Goal: Task Accomplishment & Management: Manage account settings

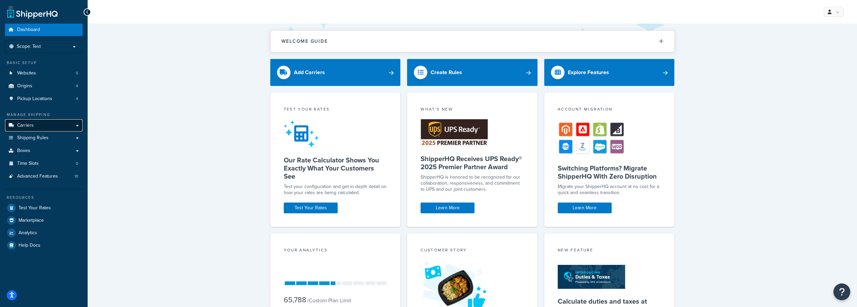
click at [28, 123] on span "Carriers" at bounding box center [25, 126] width 17 height 6
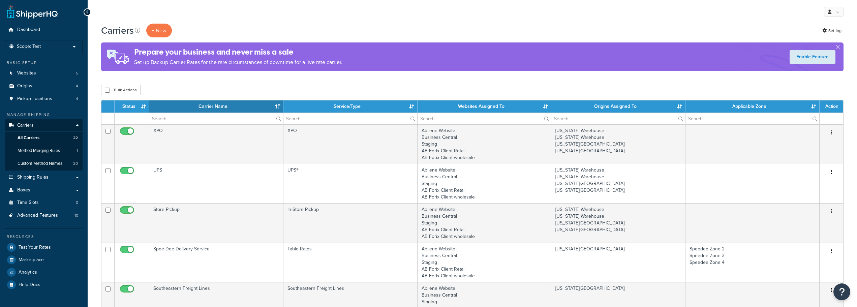
select select "15"
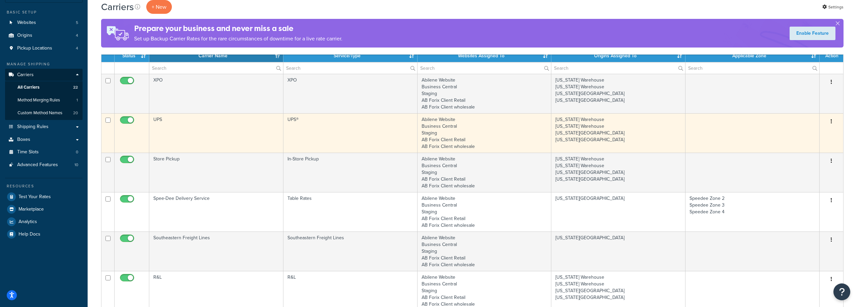
scroll to position [67, 0]
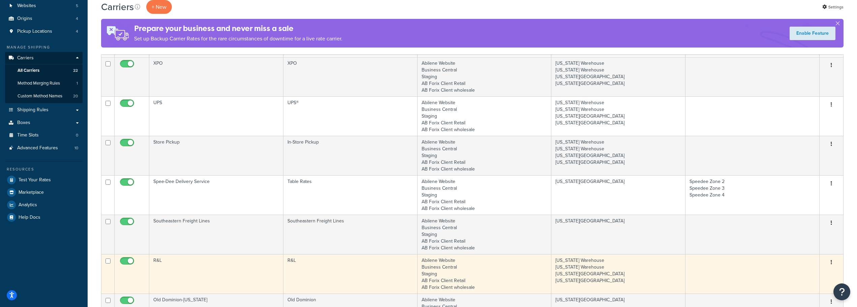
click at [157, 262] on td "R&L" at bounding box center [216, 273] width 134 height 39
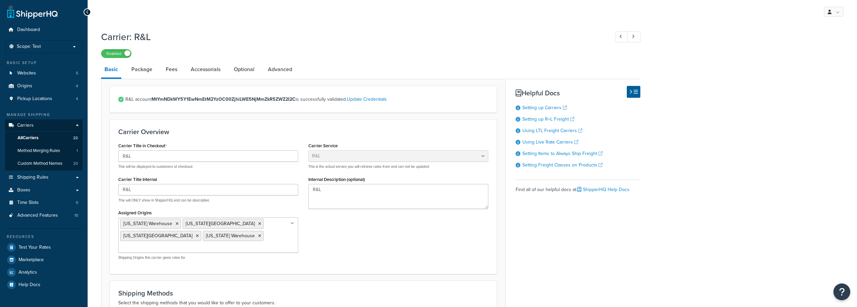
select select "rlFreight"
click at [141, 68] on link "Package" at bounding box center [142, 69] width 28 height 16
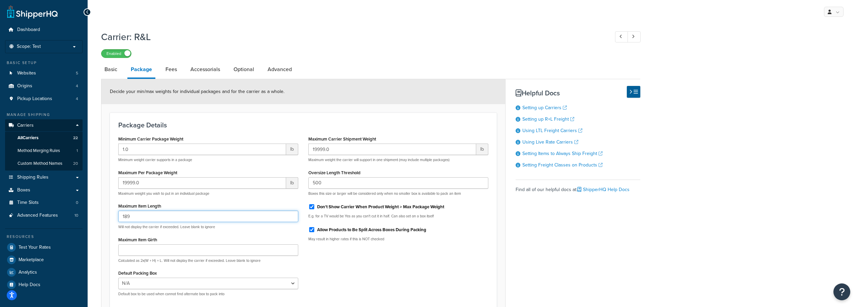
click at [140, 219] on input "189" at bounding box center [208, 216] width 180 height 11
click at [351, 265] on div "Minimum Carrier Package Weight 1.0 lb Minimum weight carrier supports in a pack…" at bounding box center [303, 218] width 380 height 168
click at [197, 215] on input "196" at bounding box center [208, 216] width 180 height 11
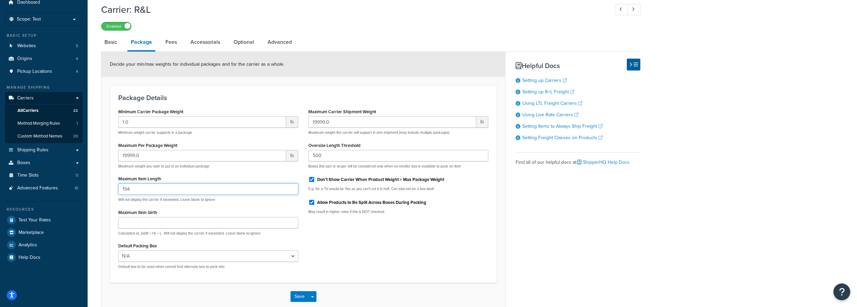
scroll to position [65, 0]
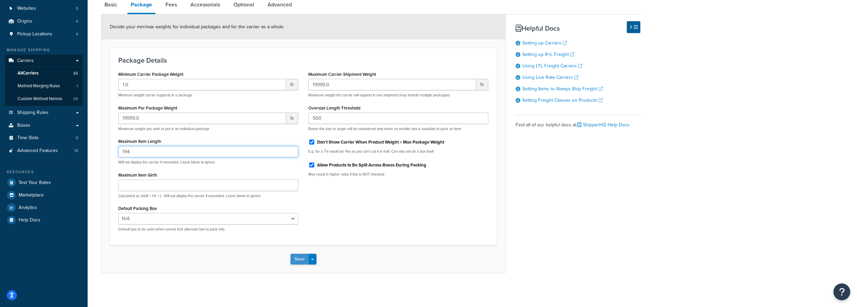
type input "194"
click at [296, 258] on button "Save" at bounding box center [300, 259] width 18 height 11
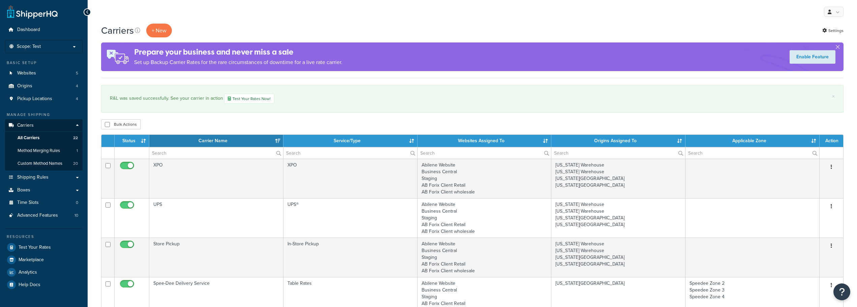
select select "15"
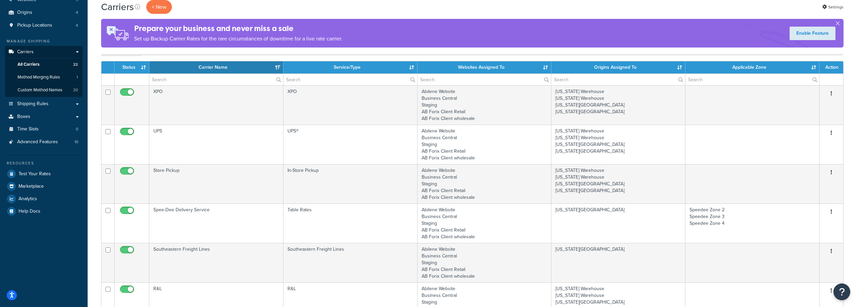
scroll to position [101, 0]
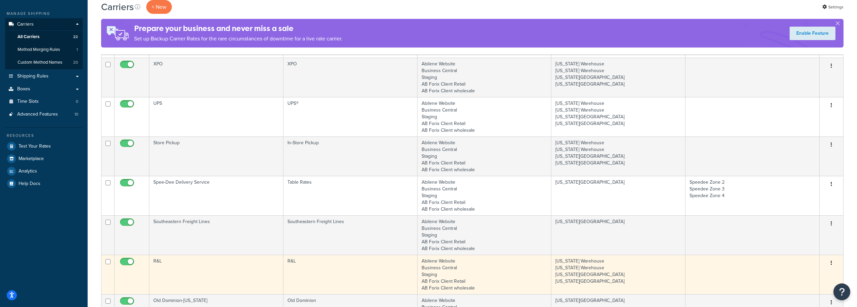
click at [163, 260] on td "R&L" at bounding box center [216, 274] width 134 height 39
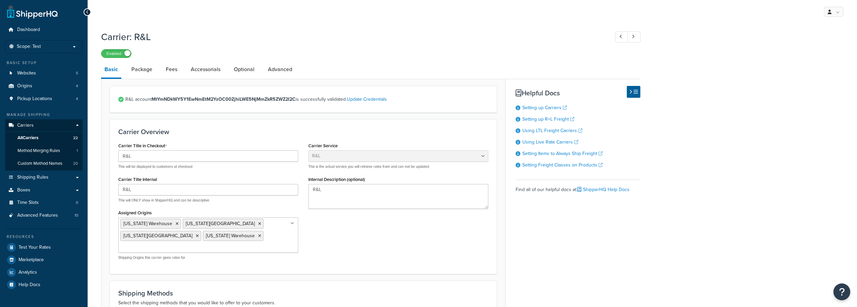
select select "rlFreight"
click at [143, 66] on link "Package" at bounding box center [142, 69] width 28 height 16
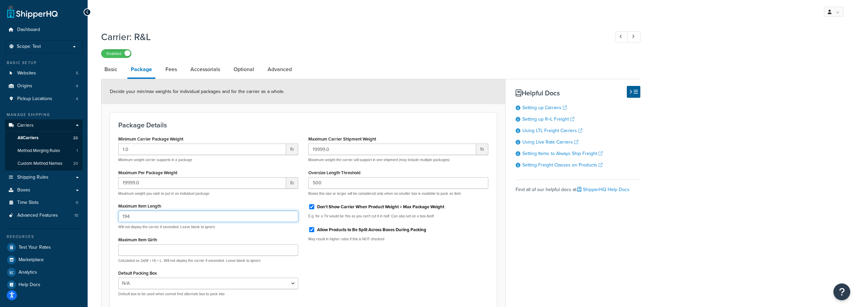
click at [138, 218] on input "194" at bounding box center [208, 216] width 180 height 11
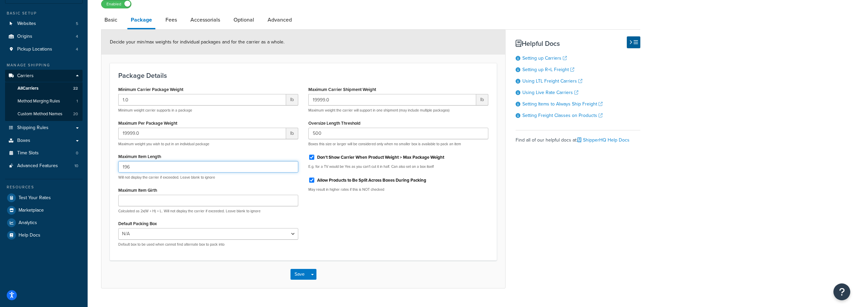
scroll to position [65, 0]
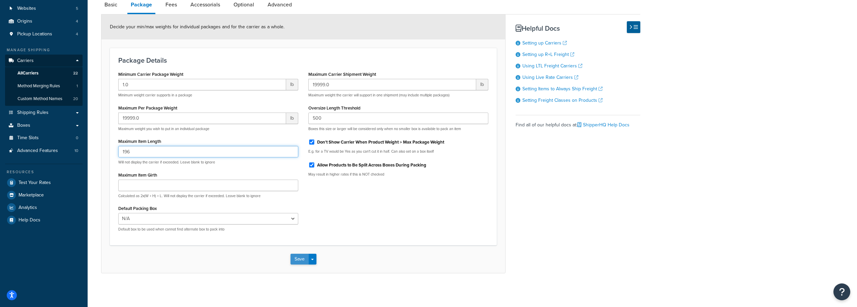
type input "196"
click at [291, 255] on button "Save" at bounding box center [300, 259] width 18 height 11
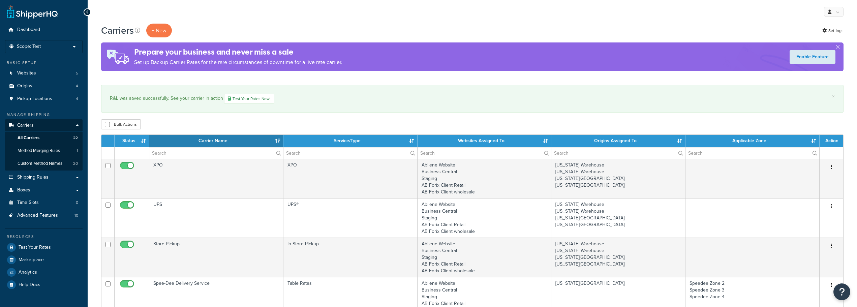
select select "15"
click at [25, 189] on span "Boxes" at bounding box center [23, 190] width 13 height 6
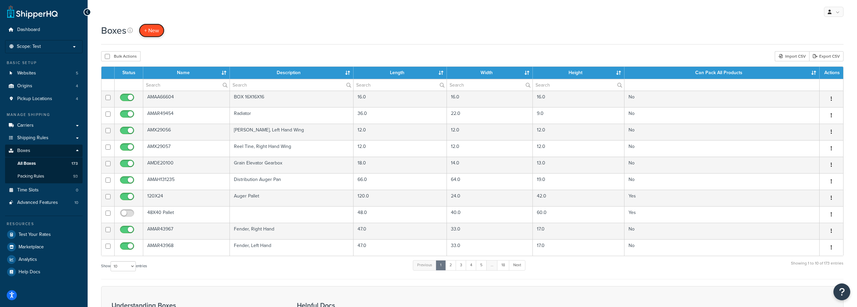
click at [149, 28] on span "+ New" at bounding box center [151, 31] width 15 height 8
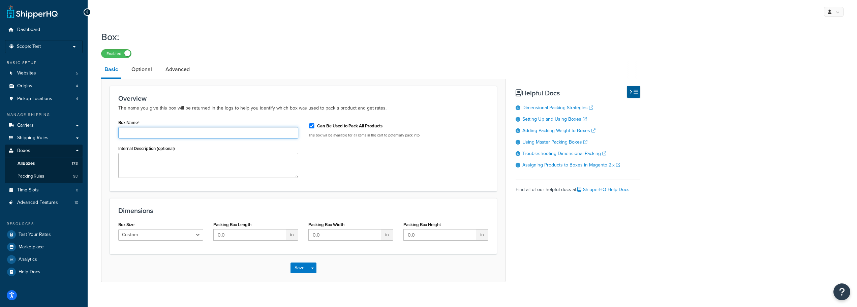
click at [136, 132] on input "Box Name" at bounding box center [208, 132] width 180 height 11
paste input "AM47405760"
type input "AM47405760"
click at [311, 127] on input "Can Be Used to Pack All Products" at bounding box center [311, 125] width 7 height 5
checkbox input "false"
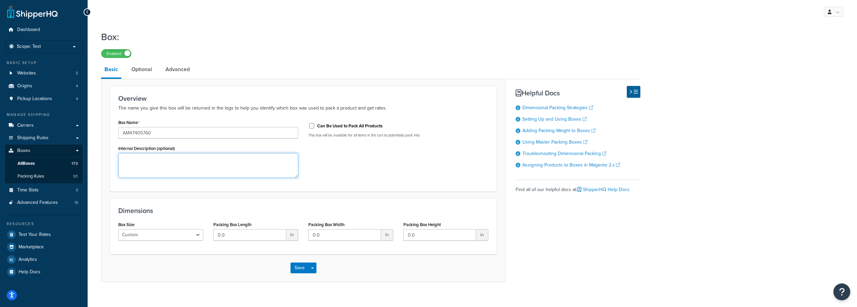
click at [159, 157] on textarea "Internal Description (optional)" at bounding box center [208, 165] width 180 height 25
paste textarea "Horizontal Unloading Auger Tube"
type textarea "Horizontal Unloading Auger Tube"
click at [239, 237] on input "0.0" at bounding box center [249, 234] width 73 height 11
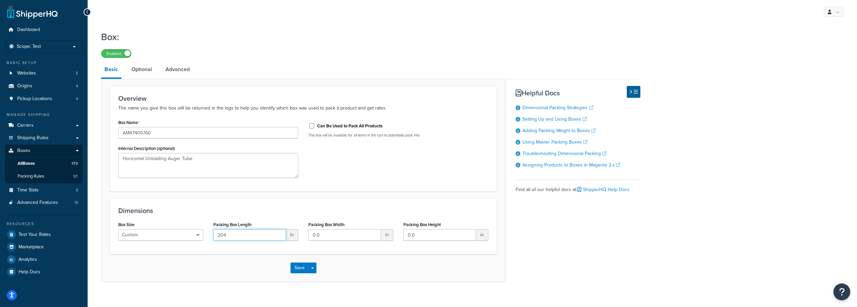
type input "204"
type input "21"
type input "28"
click at [143, 68] on link "Optional" at bounding box center [141, 69] width 27 height 16
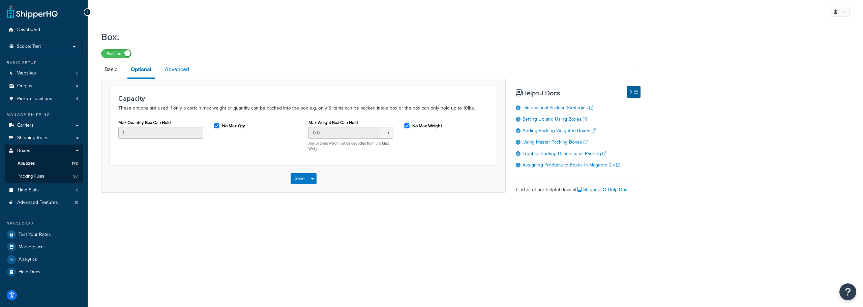
click at [179, 69] on link "Advanced" at bounding box center [176, 69] width 31 height 16
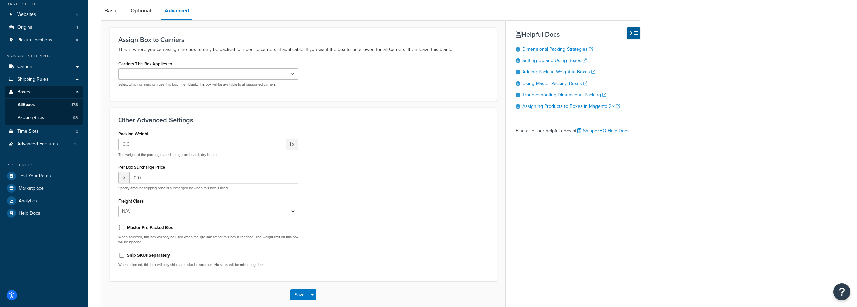
scroll to position [67, 0]
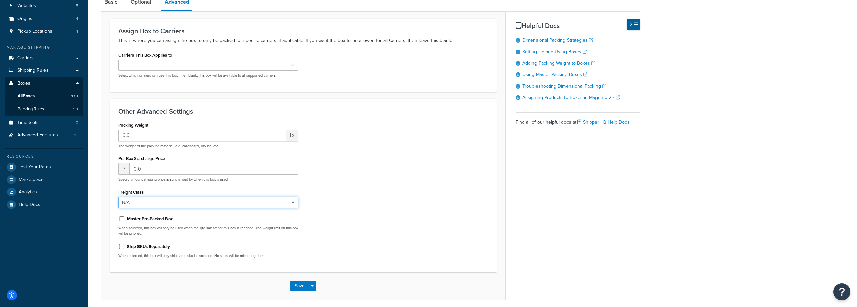
click at [292, 203] on select "N/A 50 55 60 65 70 77.5 85 92.5 100 110 125 150 175 200 250 300 400 500" at bounding box center [208, 202] width 180 height 11
select select "85"
click at [118, 197] on select "N/A 50 55 60 65 70 77.5 85 92.5 100 110 125 150 175 200 250 300 400 500" at bounding box center [208, 202] width 180 height 11
click at [299, 286] on button "Save" at bounding box center [300, 286] width 18 height 11
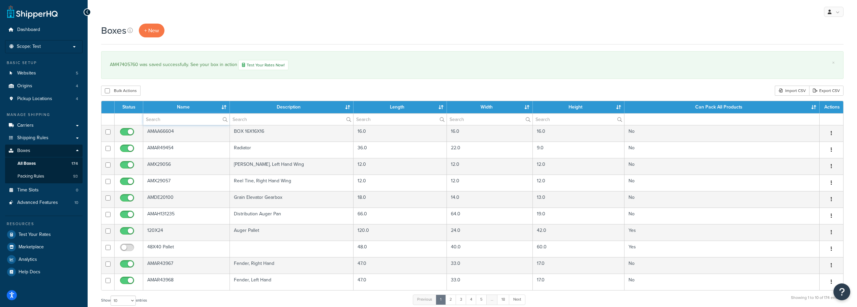
click at [175, 120] on input "text" at bounding box center [186, 119] width 86 height 11
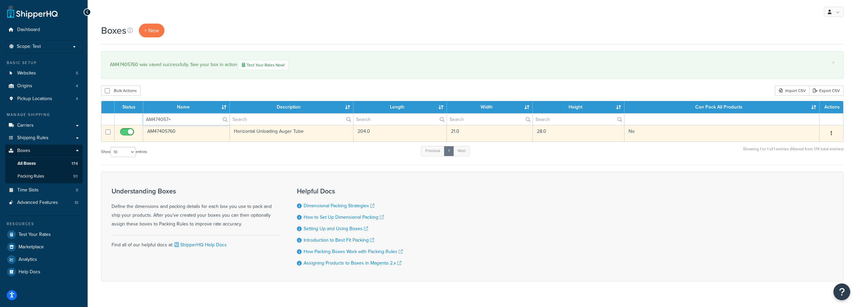
type input "AM474057+"
click at [169, 134] on td "AM47405760" at bounding box center [186, 133] width 87 height 17
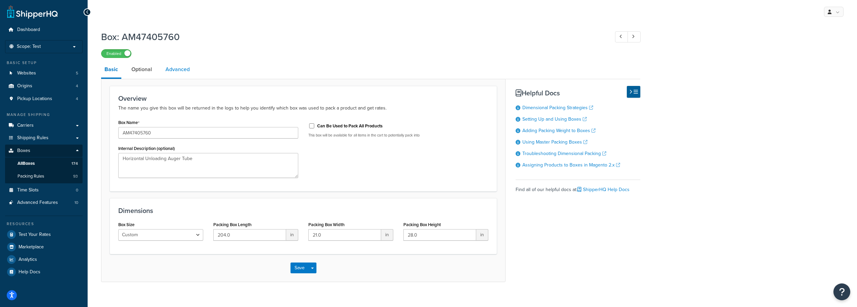
click at [177, 68] on link "Advanced" at bounding box center [177, 69] width 31 height 16
select select "85"
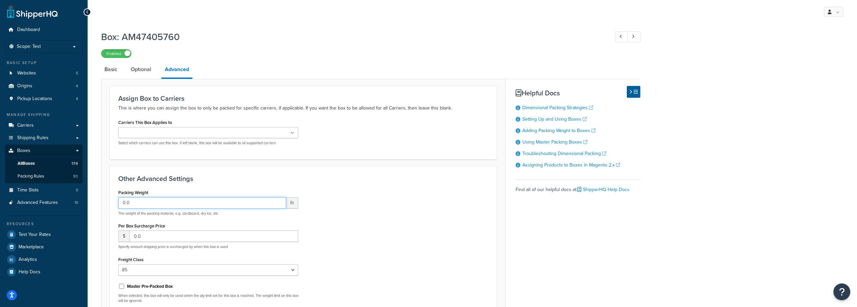
click at [236, 201] on input "0.0" at bounding box center [202, 202] width 168 height 11
type input "0"
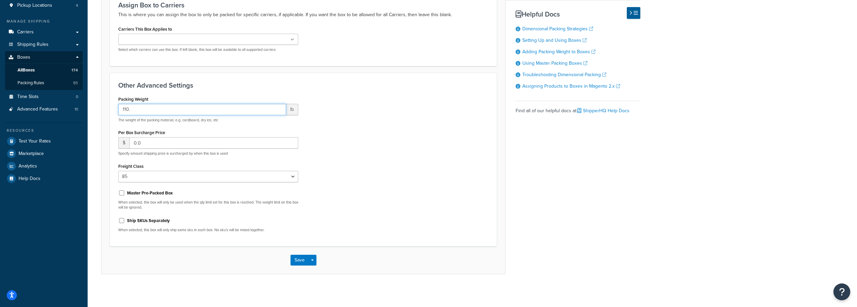
scroll to position [94, 0]
type input "110."
click at [300, 264] on button "Save" at bounding box center [300, 259] width 18 height 11
drag, startPoint x: 157, startPoint y: 141, endPoint x: 119, endPoint y: 138, distance: 38.9
click at [119, 138] on div "$ 0.0" at bounding box center [208, 141] width 180 height 11
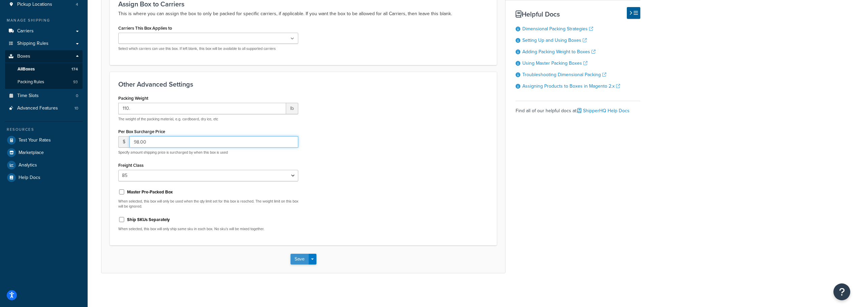
type input "98.00"
click at [300, 259] on button "Save" at bounding box center [300, 259] width 18 height 11
click at [292, 253] on div "Save Save Dropdown Save and Edit Save and Duplicate Save and Create New" at bounding box center [303, 259] width 404 height 28
click at [295, 258] on button "Save" at bounding box center [300, 259] width 18 height 11
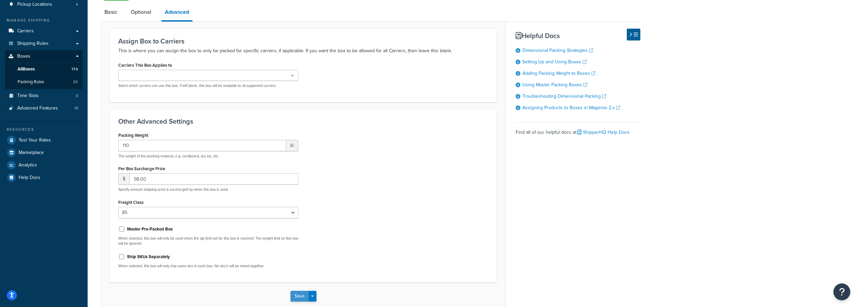
click at [298, 295] on button "Save" at bounding box center [300, 296] width 18 height 11
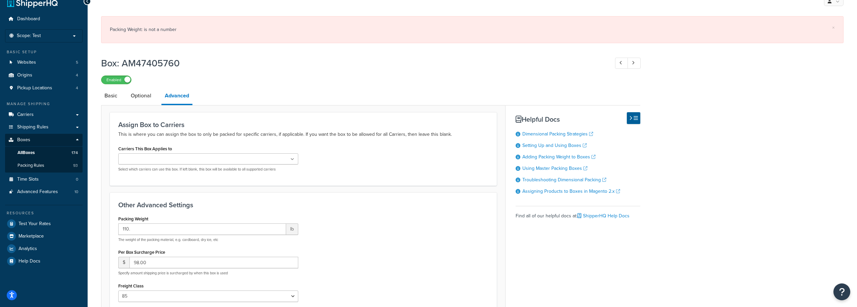
scroll to position [0, 0]
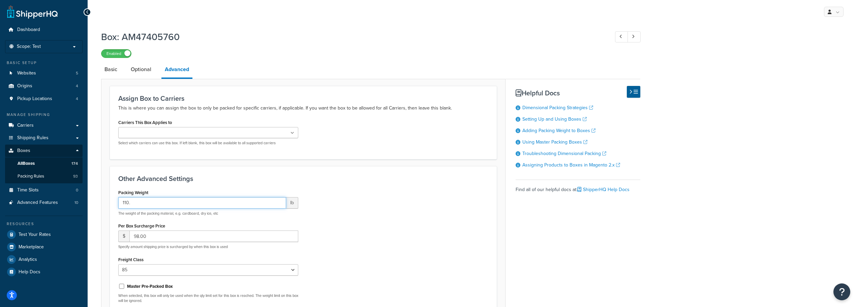
click at [144, 199] on input "110." at bounding box center [202, 202] width 168 height 11
type input "110.00"
click at [334, 223] on div "Packing Weight 110.00 lb The weight of the packing material, e.g. cardboard, dr…" at bounding box center [303, 260] width 380 height 144
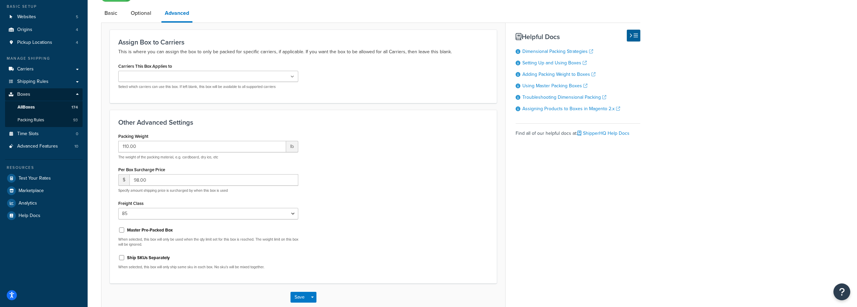
scroll to position [94, 0]
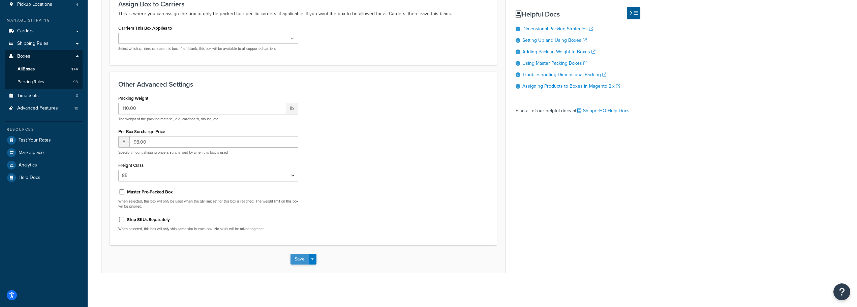
click at [297, 261] on button "Save" at bounding box center [300, 259] width 18 height 11
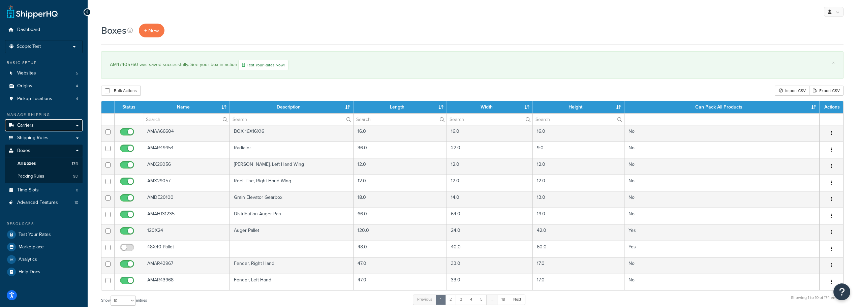
click at [38, 126] on link "Carriers" at bounding box center [44, 125] width 78 height 12
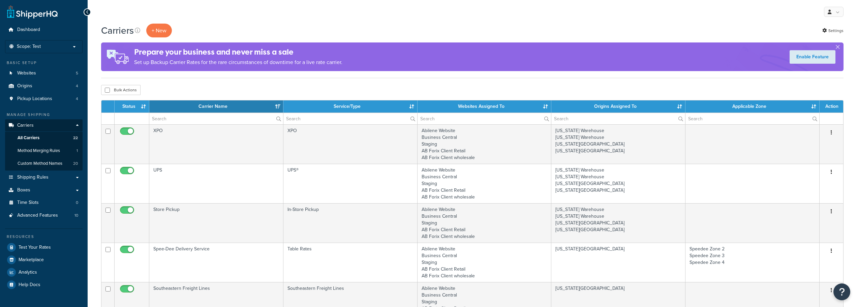
select select "15"
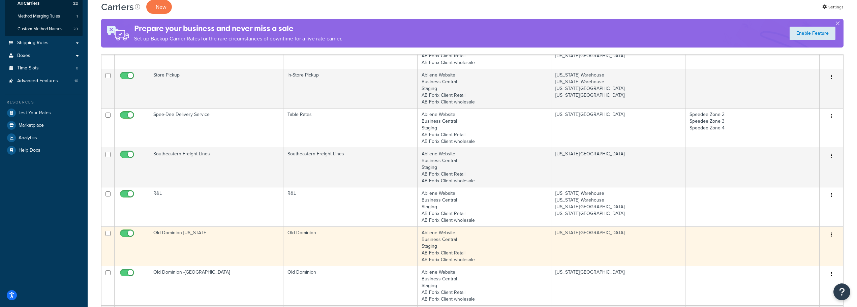
scroll to position [135, 0]
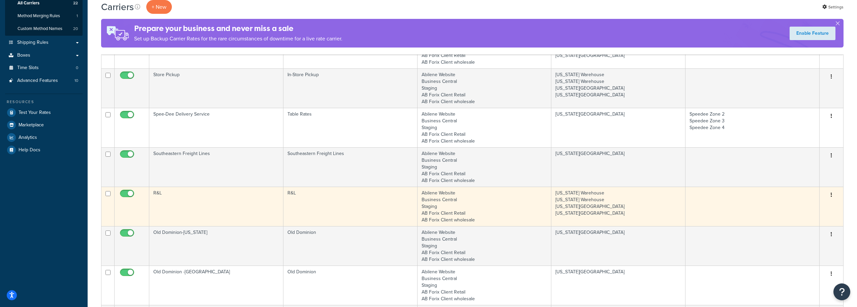
click at [160, 195] on td "R&L" at bounding box center [216, 206] width 134 height 39
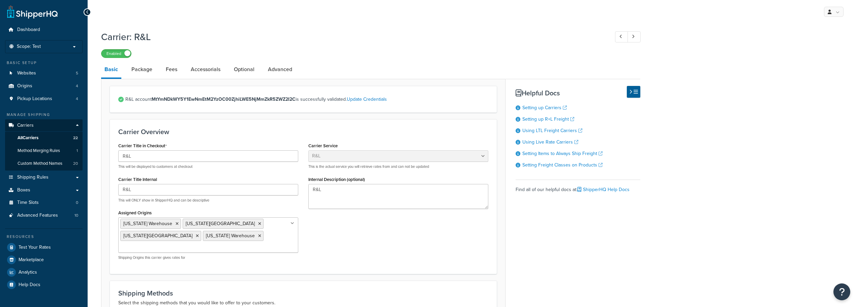
select select "rlFreight"
click at [144, 67] on link "Package" at bounding box center [142, 69] width 28 height 16
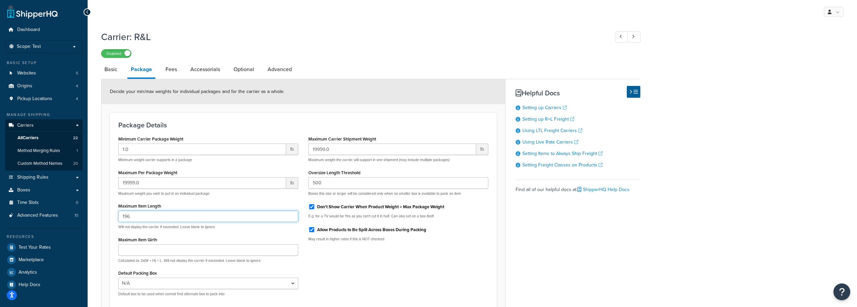
click at [146, 217] on input "196" at bounding box center [208, 216] width 180 height 11
drag, startPoint x: 146, startPoint y: 217, endPoint x: 129, endPoint y: 220, distance: 17.5
click at [129, 220] on input "196" at bounding box center [208, 216] width 180 height 11
type input "204.5"
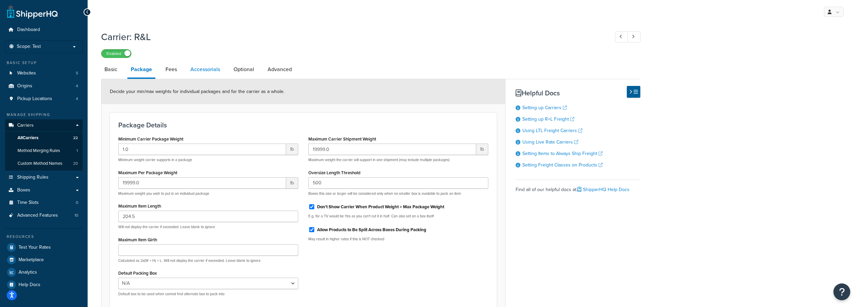
click at [217, 69] on link "Accessorials" at bounding box center [205, 69] width 36 height 16
select select "residential"
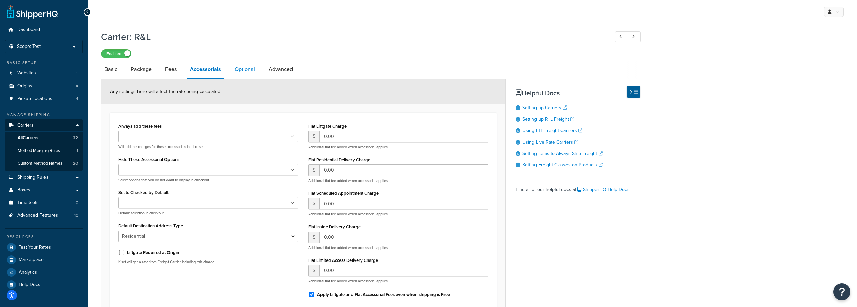
click at [244, 69] on link "Optional" at bounding box center [244, 69] width 27 height 16
select select "92.5"
select select "508"
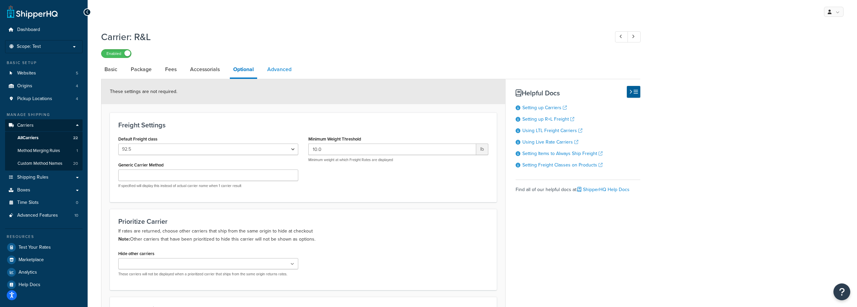
click at [287, 73] on link "Advanced" at bounding box center [279, 69] width 31 height 16
select select "false"
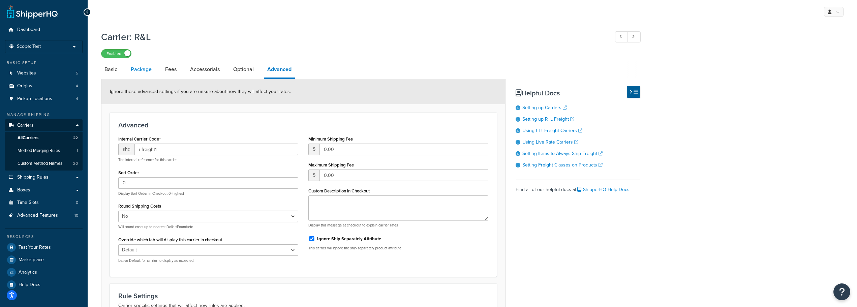
click at [135, 68] on link "Package" at bounding box center [141, 69] width 28 height 16
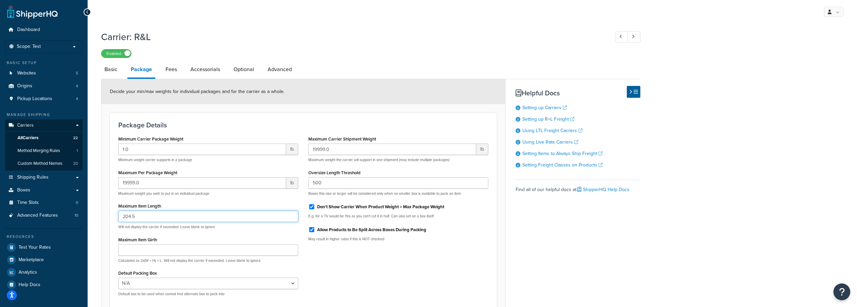
drag, startPoint x: 140, startPoint y: 217, endPoint x: 85, endPoint y: 216, distance: 55.6
click at [85, 216] on div "Dashboard Scope: Test Basic Setup Websites 5 Origins 4 Pickup Locations 4 Manag…" at bounding box center [428, 186] width 857 height 372
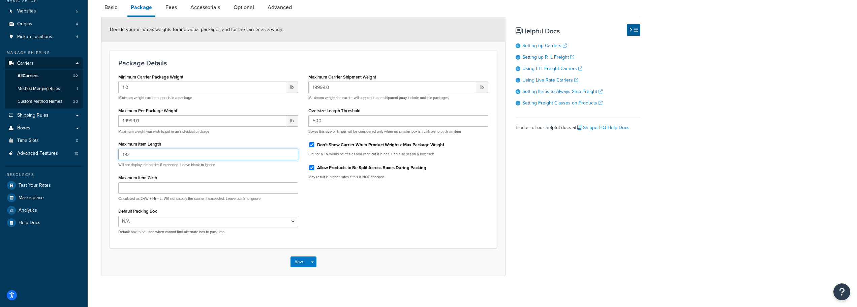
scroll to position [65, 0]
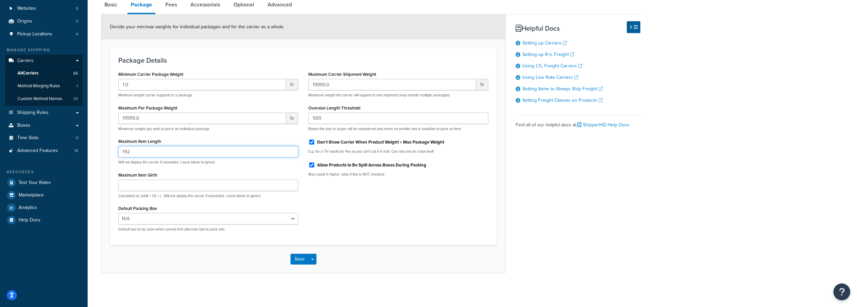
type input "192"
click at [290, 257] on div "Save Save Dropdown Save and Edit" at bounding box center [303, 259] width 404 height 28
click at [294, 258] on button "Save" at bounding box center [300, 259] width 18 height 11
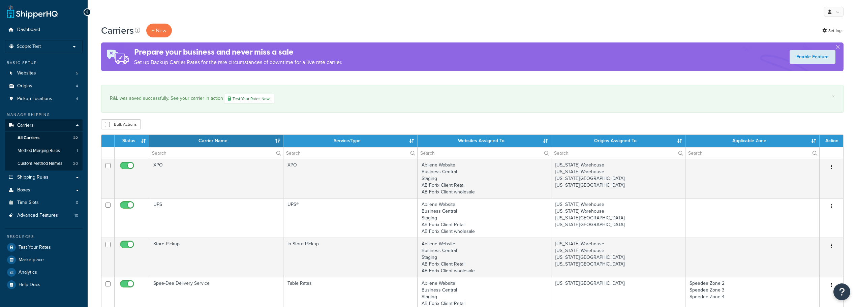
select select "15"
